Goal: Task Accomplishment & Management: Complete application form

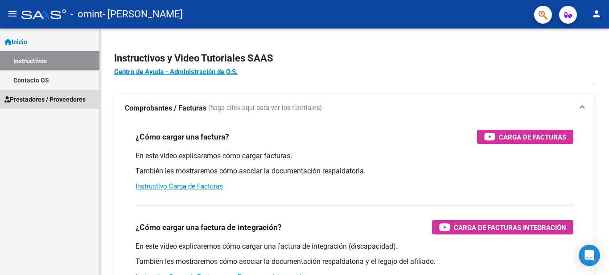
click at [49, 101] on span "Prestadores / Proveedores" at bounding box center [44, 99] width 81 height 10
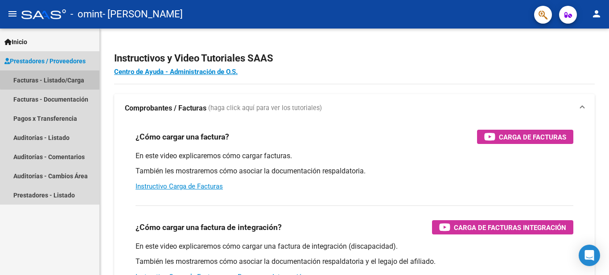
click at [57, 78] on link "Facturas - Listado/Carga" at bounding box center [49, 79] width 99 height 19
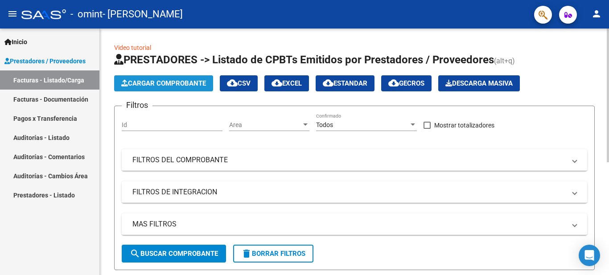
click at [199, 84] on span "Cargar Comprobante" at bounding box center [163, 83] width 85 height 8
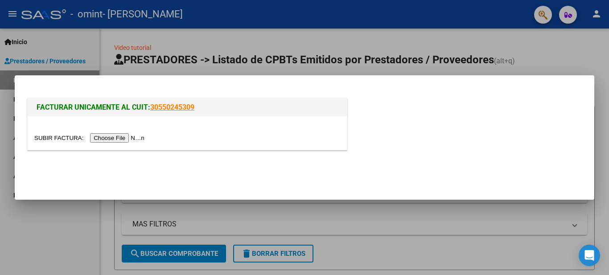
click at [130, 138] on input "file" at bounding box center [90, 137] width 113 height 9
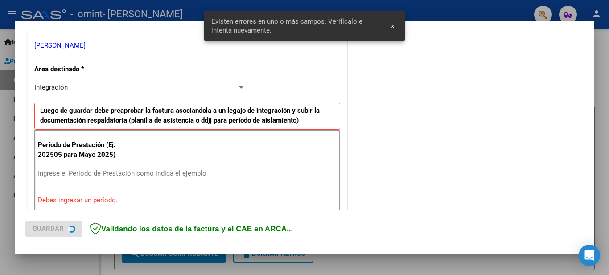
scroll to position [204, 0]
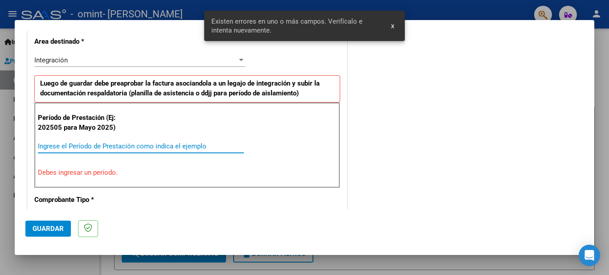
click at [109, 145] on input "Ingrese el Período de Prestación como indica el ejemplo" at bounding box center [141, 146] width 206 height 8
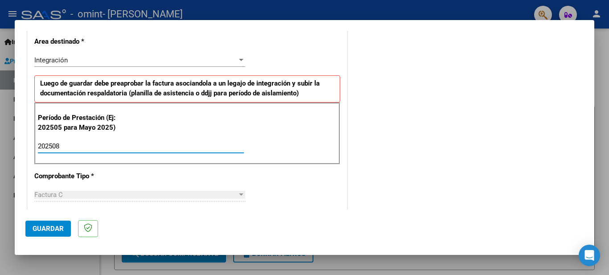
type input "202508"
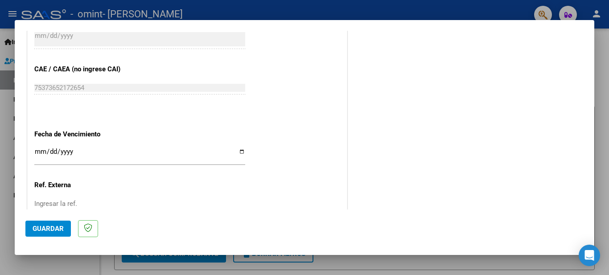
scroll to position [573, 0]
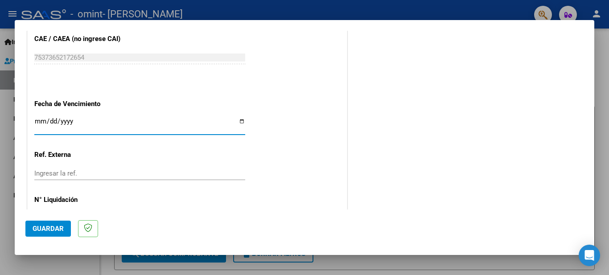
click at [238, 123] on input "Ingresar la fecha" at bounding box center [139, 125] width 211 height 14
type input "[DATE]"
click at [54, 226] on span "Guardar" at bounding box center [48, 229] width 31 height 8
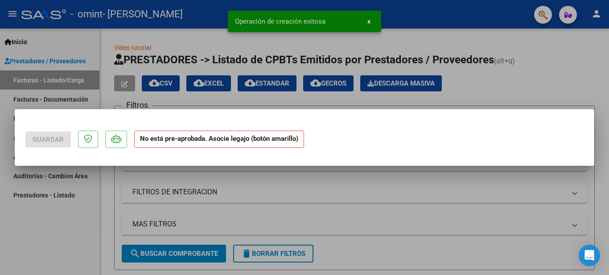
scroll to position [0, 0]
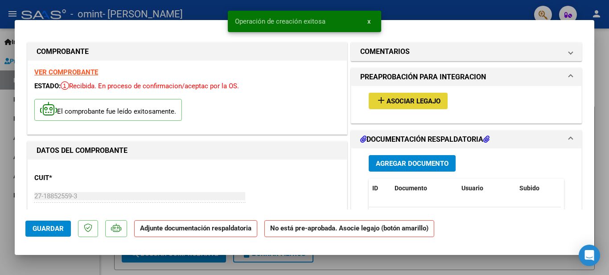
click at [400, 102] on span "Asociar Legajo" at bounding box center [413, 101] width 54 height 8
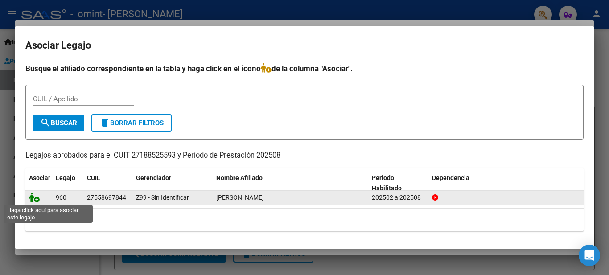
click at [35, 197] on icon at bounding box center [34, 198] width 11 height 10
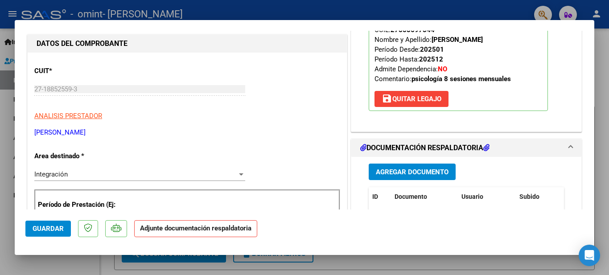
scroll to position [125, 0]
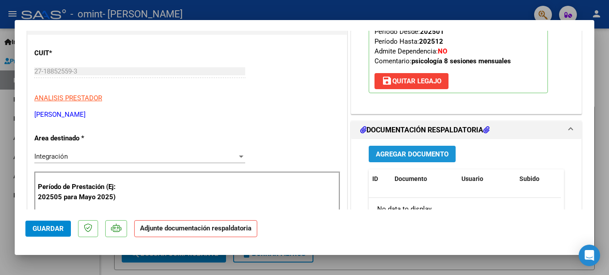
click at [412, 151] on span "Agregar Documento" at bounding box center [412, 154] width 73 height 8
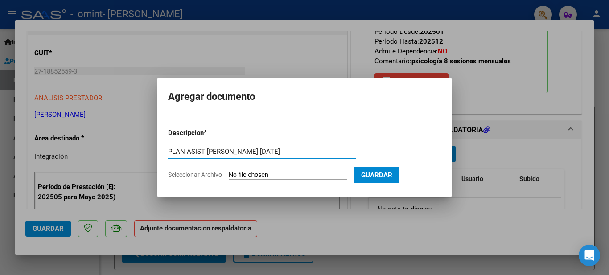
type input "PLAN ASIST [PERSON_NAME] [DATE]"
click at [294, 172] on input "Seleccionar Archivo" at bounding box center [288, 175] width 118 height 8
type input "C:\fakepath\PLAN ASIST [DATE] [PERSON_NAME].pdf"
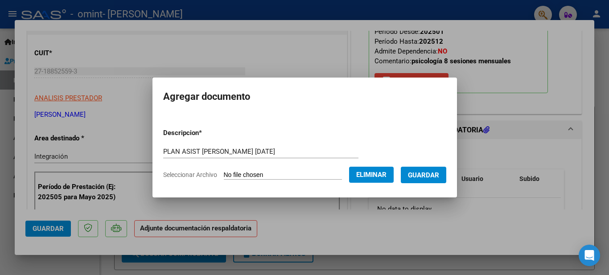
click at [423, 175] on span "Guardar" at bounding box center [423, 175] width 31 height 8
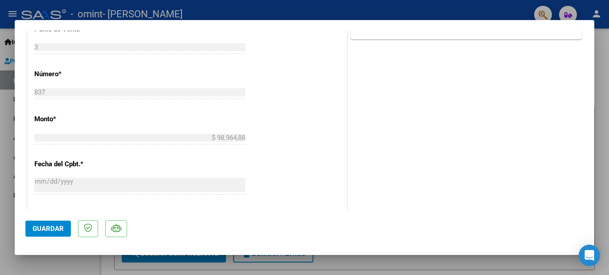
scroll to position [446, 0]
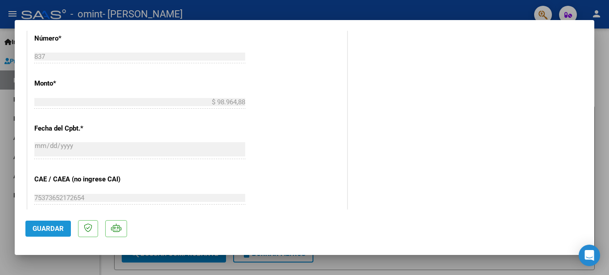
click at [58, 230] on span "Guardar" at bounding box center [48, 229] width 31 height 8
